Goal: Transaction & Acquisition: Obtain resource

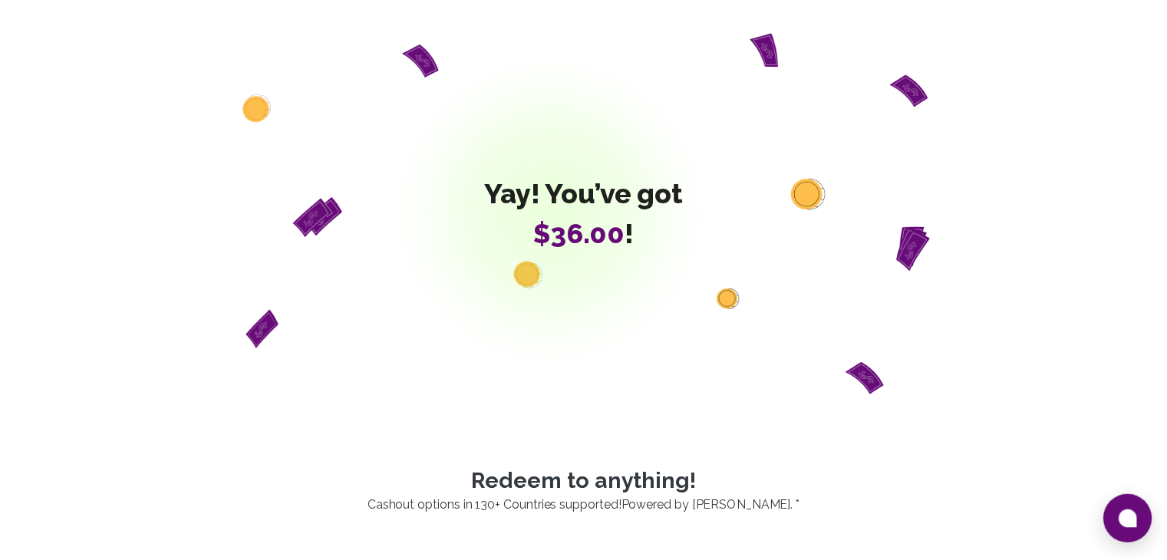
scroll to position [460, 0]
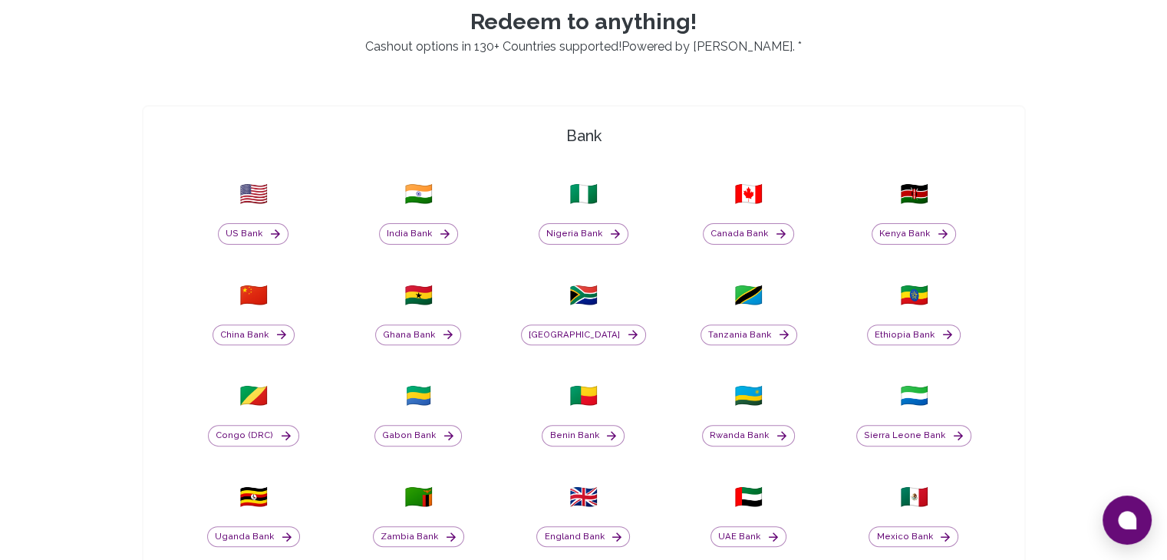
click at [587, 240] on button "Nigeria Bank" at bounding box center [583, 233] width 90 height 21
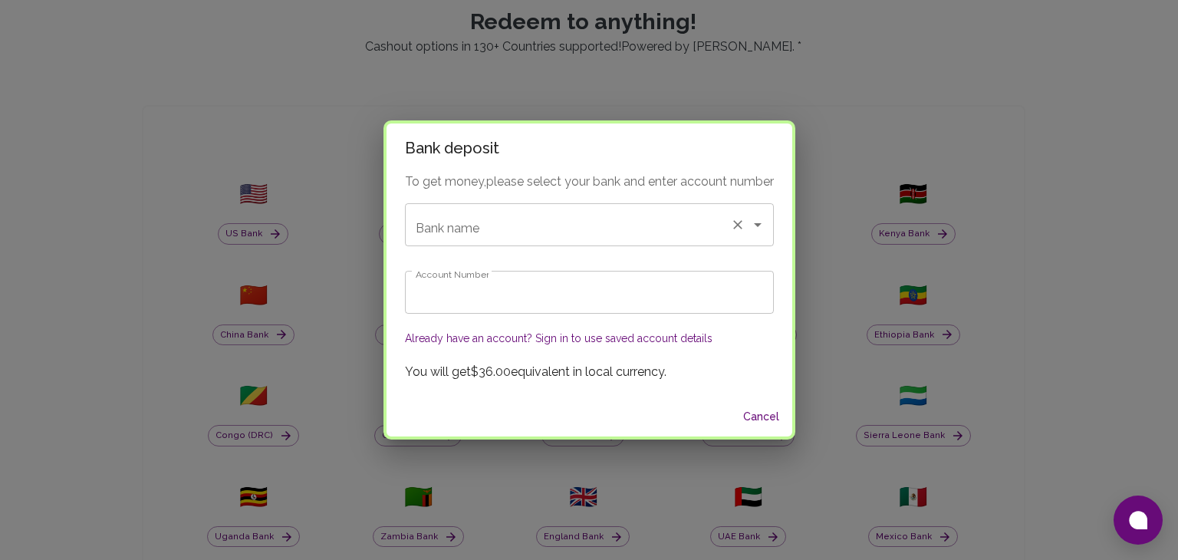
click at [580, 239] on div "Bank name" at bounding box center [589, 224] width 369 height 43
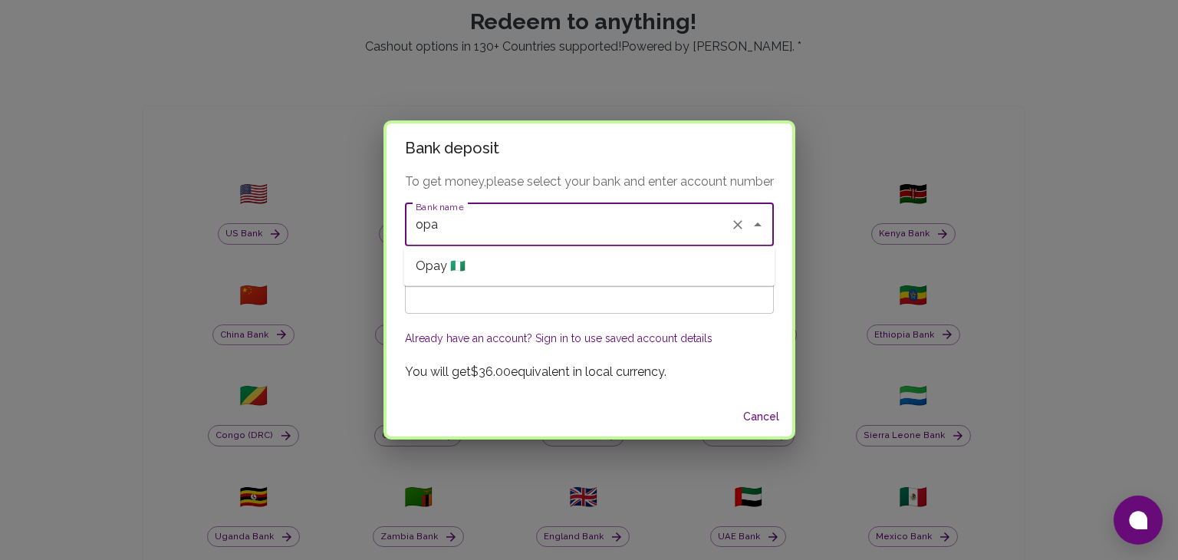
drag, startPoint x: 560, startPoint y: 272, endPoint x: 552, endPoint y: 272, distance: 7.7
click at [558, 271] on li "Opay 🇳🇬" at bounding box center [588, 266] width 371 height 28
type input "Opay"
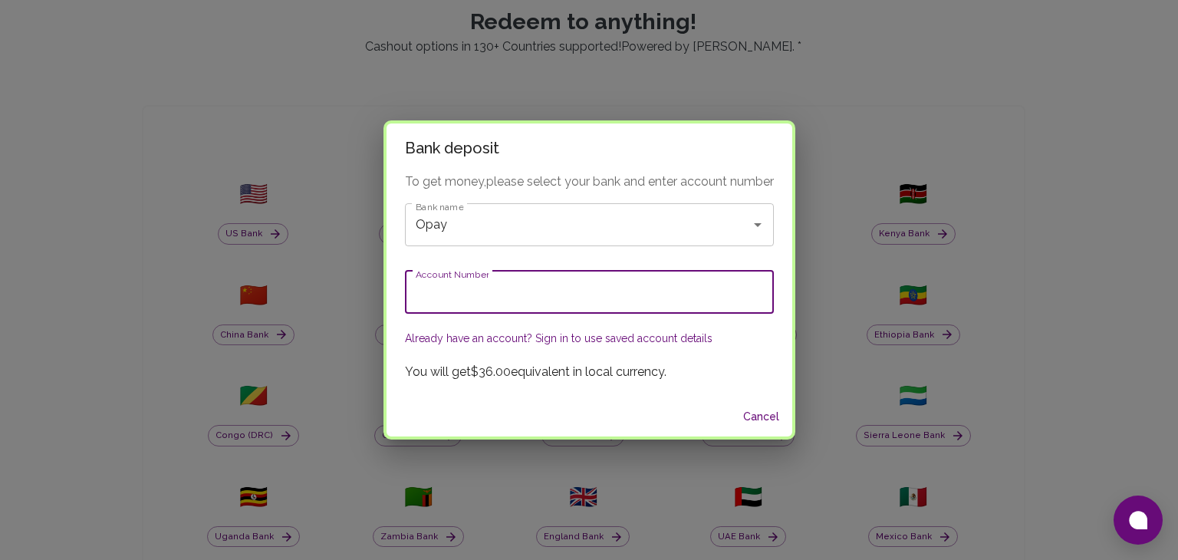
click at [534, 289] on input "Account Number" at bounding box center [589, 292] width 369 height 43
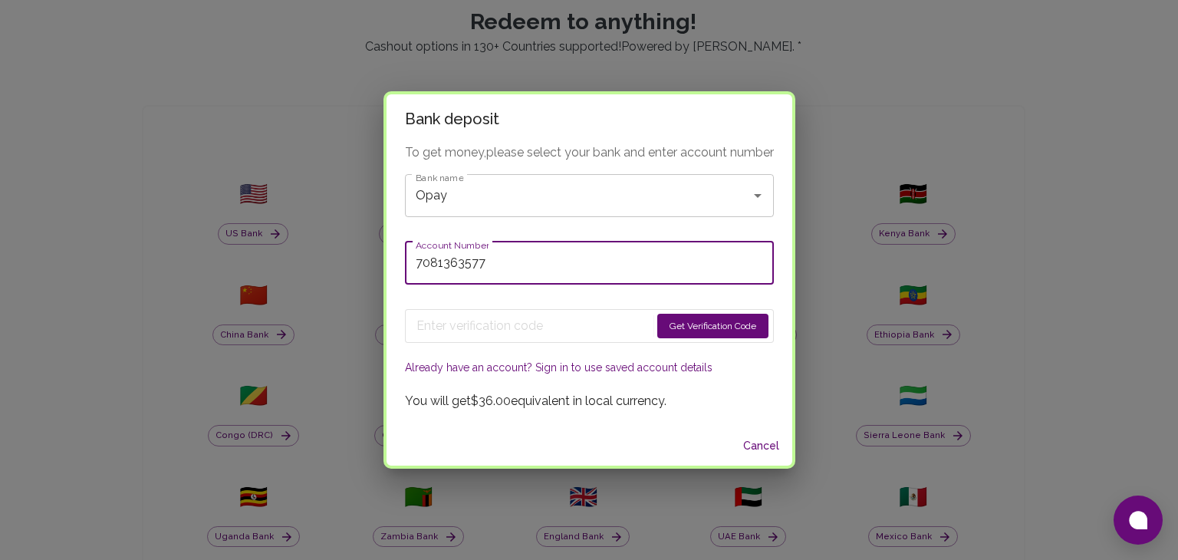
type input "7081363577"
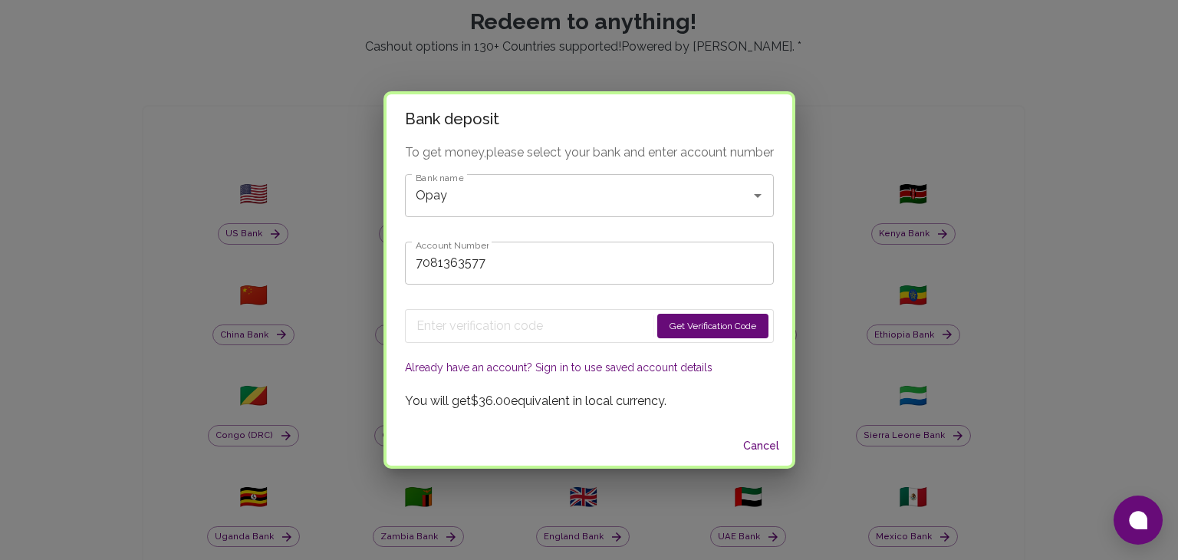
click at [698, 320] on button "Get Verification Code" at bounding box center [712, 326] width 111 height 25
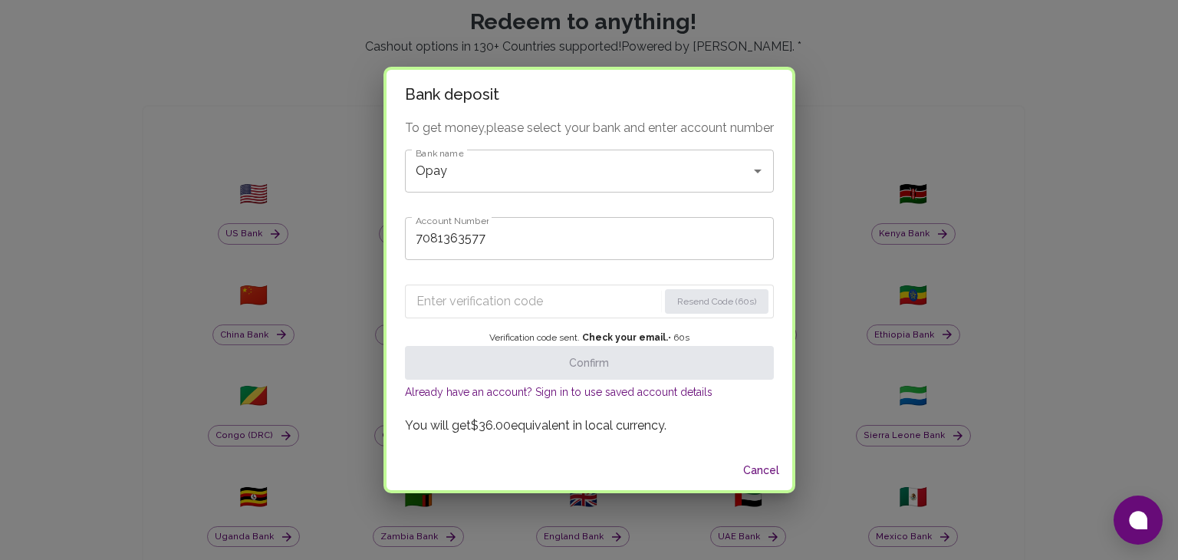
click at [565, 314] on form "Resend Code (60s)" at bounding box center [589, 302] width 369 height 34
click at [564, 301] on input "Enter verification code" at bounding box center [538, 301] width 242 height 25
click at [452, 311] on input "Enter verification code" at bounding box center [538, 301] width 243 height 25
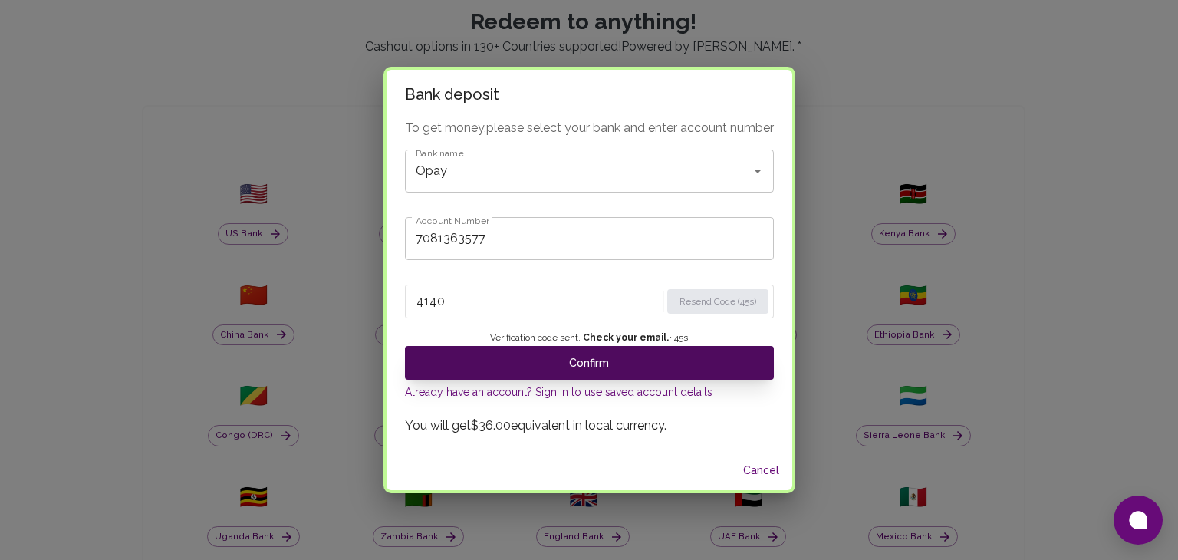
type input "4140"
click at [541, 357] on button "Confirm" at bounding box center [589, 363] width 369 height 34
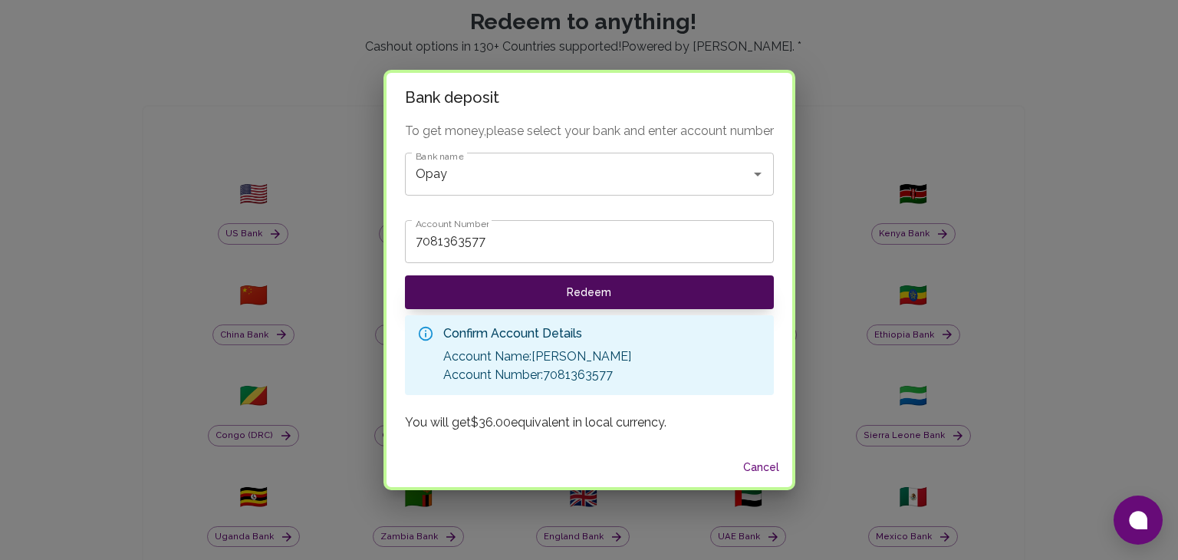
click at [577, 298] on button "Redeem" at bounding box center [589, 292] width 369 height 34
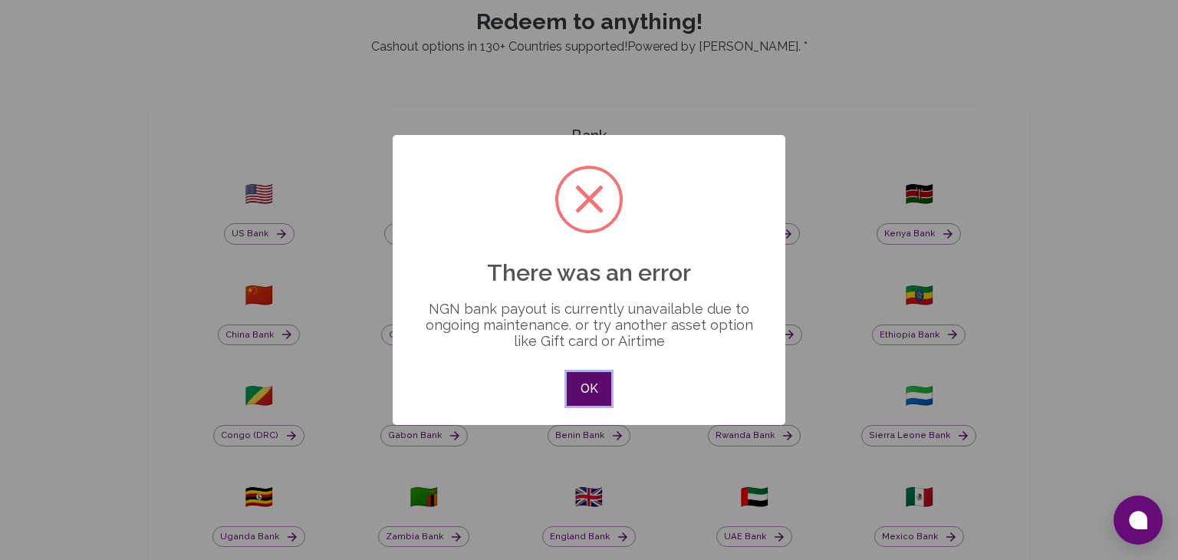
click at [577, 382] on button "OK" at bounding box center [589, 389] width 44 height 34
